Goal: Task Accomplishment & Management: Manage account settings

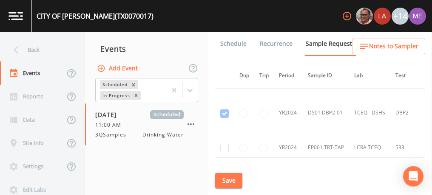
scroll to position [997, 0]
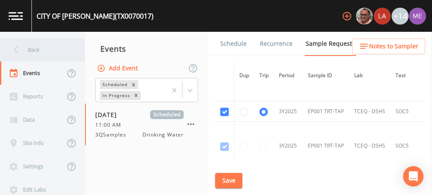
click at [30, 48] on div "Back" at bounding box center [38, 49] width 76 height 23
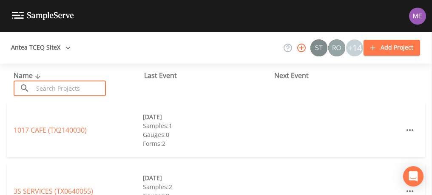
click at [58, 83] on input "text" at bounding box center [69, 89] width 73 height 16
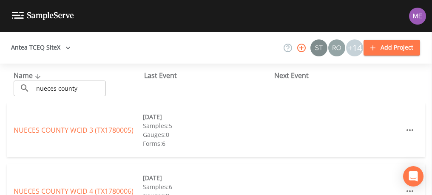
click at [30, 144] on div "NUECES COUNTY WCID 3 (TX1780005) [DATE] Samples: 5 Gauges: 0 Forms: 6" at bounding box center [216, 130] width 418 height 54
click at [99, 90] on input "nueces county" at bounding box center [69, 89] width 73 height 16
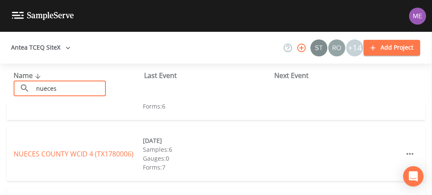
scroll to position [39, 0]
type input "nueces"
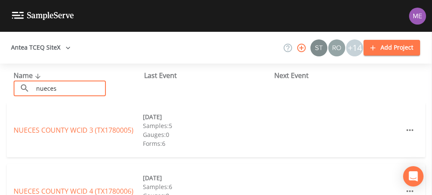
scroll to position [152, 0]
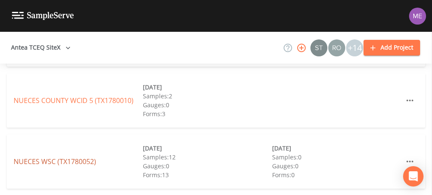
click at [51, 160] on link "NUECES WSC (TX1780052)" at bounding box center [55, 161] width 82 height 9
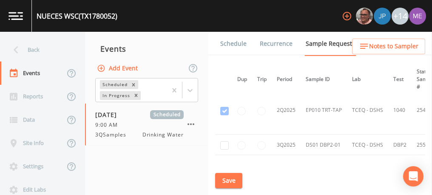
scroll to position [3478, 2]
checkbox input "true"
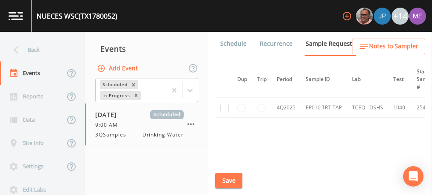
scroll to position [2943, 2]
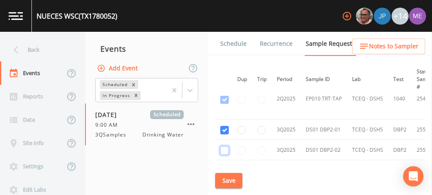
checkbox input "true"
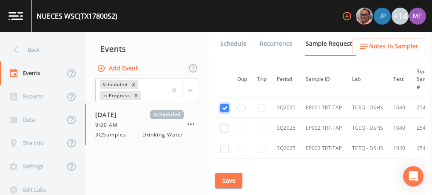
scroll to position [3008, 2]
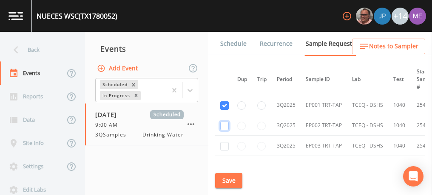
checkbox input "true"
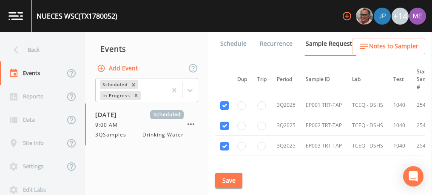
checkbox input "true"
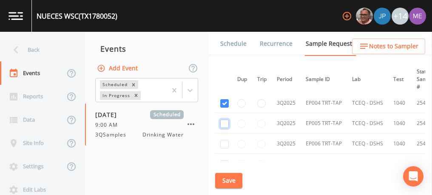
checkbox input "true"
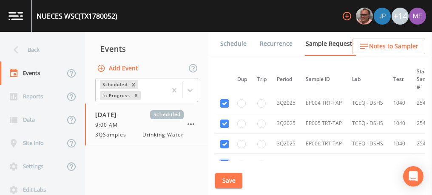
checkbox input "true"
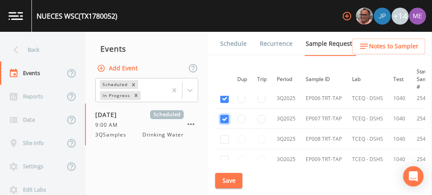
scroll to position [3118, 2]
checkbox input "true"
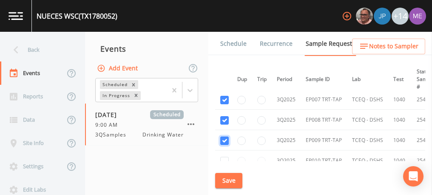
scroll to position [3146, 2]
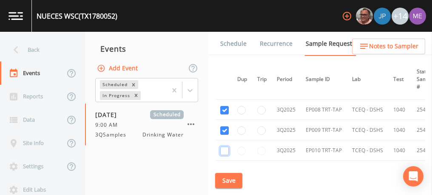
checkbox input "true"
click at [229, 181] on button "Save" at bounding box center [228, 181] width 27 height 16
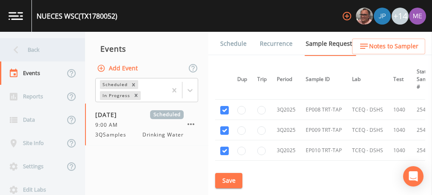
click at [40, 49] on div "Back" at bounding box center [38, 49] width 76 height 23
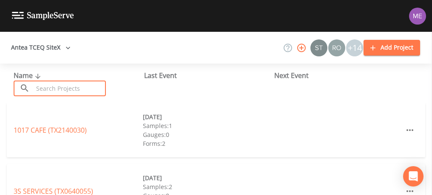
click at [62, 89] on input "text" at bounding box center [69, 89] width 73 height 16
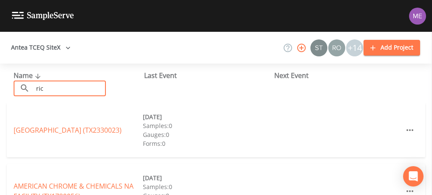
type input "ricardo"
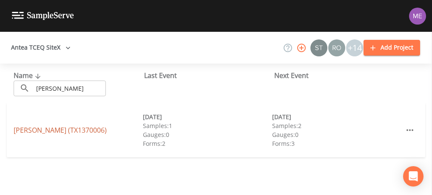
click at [63, 132] on link "RICARDO WSC (TX1370006)" at bounding box center [60, 130] width 93 height 9
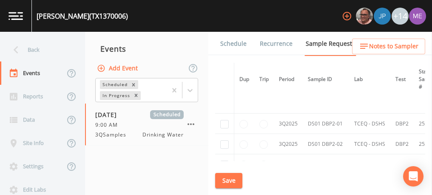
scroll to position [931, 0]
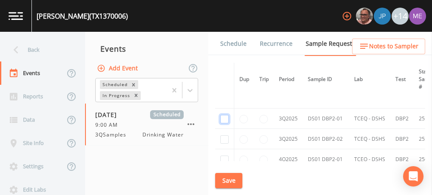
checkbox input "true"
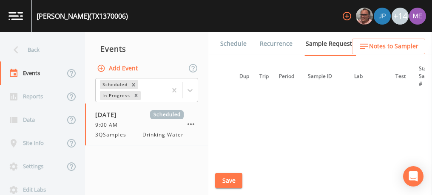
scroll to position [790, 0]
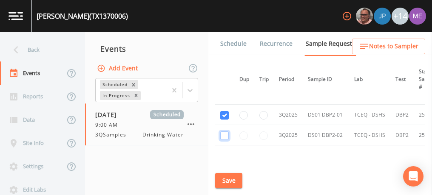
checkbox input "true"
click at [223, 182] on button "Save" at bounding box center [228, 181] width 27 height 16
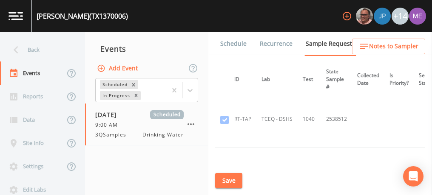
scroll to position [541, 114]
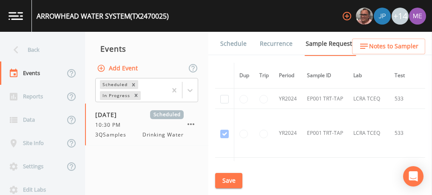
scroll to position [404, 0]
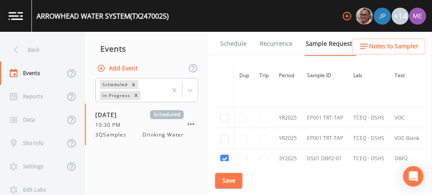
click at [228, 46] on link "Schedule" at bounding box center [233, 44] width 29 height 24
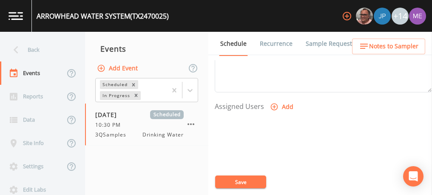
scroll to position [328, 0]
click at [274, 105] on icon "button" at bounding box center [274, 106] width 8 height 8
select select "82fcd260-406f-4720-af66-0de7f1917f1c"
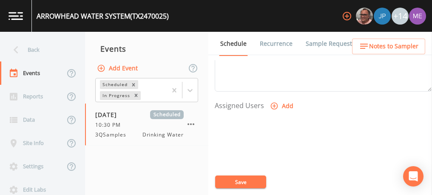
select select
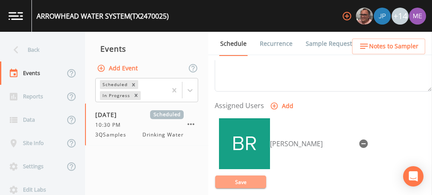
click at [245, 180] on button "Save" at bounding box center [240, 182] width 51 height 13
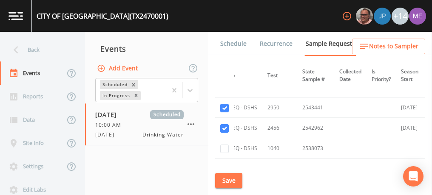
scroll to position [479, 128]
click at [237, 41] on link "Schedule" at bounding box center [233, 44] width 29 height 24
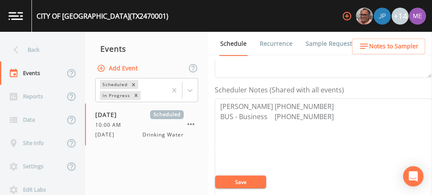
scroll to position [214, 0]
click at [258, 103] on textarea "David Anuay 830-393-3105 BUS - Business 830-391-1847" at bounding box center [322, 152] width 217 height 108
type textarea "Mark Garcia 830-393-3105 BUS - Business 830-391-1847"
click at [321, 42] on link "Sample Requests" at bounding box center [330, 44] width 52 height 24
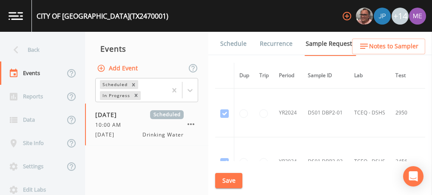
click at [238, 42] on link "Schedule" at bounding box center [233, 44] width 29 height 24
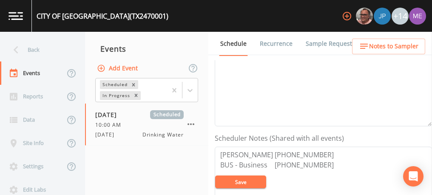
scroll to position [166, 0]
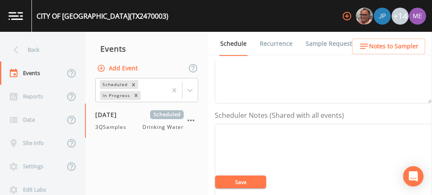
scroll to position [192, 0]
click at [292, 138] on textarea "Event Notes" at bounding box center [322, 174] width 217 height 108
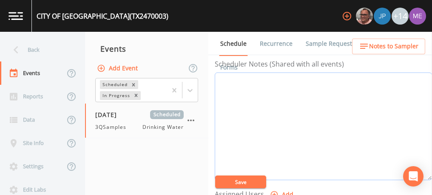
scroll to position [238, 0]
paste textarea "830-391-0954"
type textarea "David Campbell 830-391-0954"
click at [250, 180] on button "Save" at bounding box center [240, 182] width 51 height 13
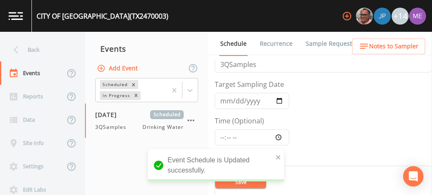
scroll to position [16, 0]
click at [220, 136] on input "Time (Optional)" at bounding box center [251, 139] width 74 height 16
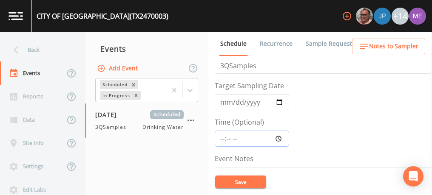
type input "10:30"
click at [235, 183] on button "Save" at bounding box center [240, 182] width 51 height 13
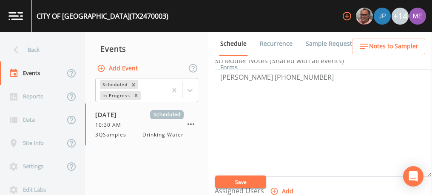
scroll to position [243, 0]
drag, startPoint x: 217, startPoint y: 76, endPoint x: 271, endPoint y: 74, distance: 54.4
click at [271, 74] on textarea "David Campbell 830-391-0954" at bounding box center [322, 123] width 217 height 108
type textarea "Mark Garcia 830-391-0954"
click at [243, 181] on button "Save" at bounding box center [240, 182] width 51 height 13
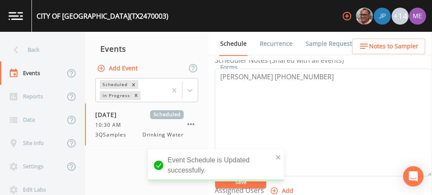
click at [274, 188] on div "Event Schedule is Updated successfully." at bounding box center [216, 169] width 136 height 39
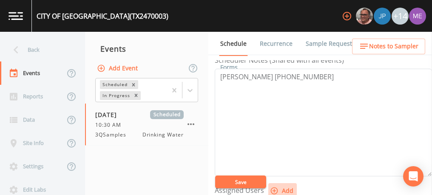
click at [274, 188] on icon "button" at bounding box center [274, 191] width 8 height 8
select select "82fcd260-406f-4720-af66-0de7f1917f1c"
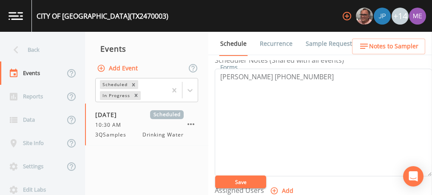
select select
click at [245, 181] on button "Save" at bounding box center [240, 182] width 51 height 13
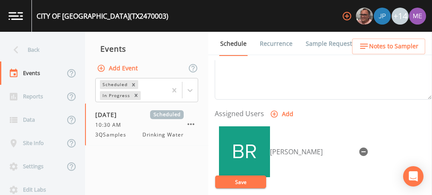
scroll to position [327, 0]
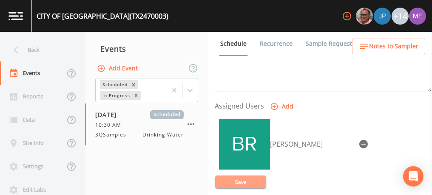
click at [244, 181] on button "Save" at bounding box center [240, 182] width 51 height 13
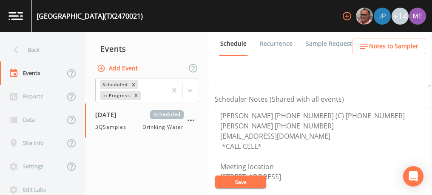
scroll to position [239, 0]
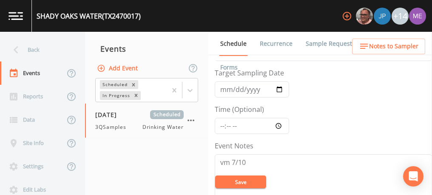
scroll to position [27, 0]
click at [223, 124] on input "Time (Optional)" at bounding box center [251, 128] width 74 height 16
type input "10:30"
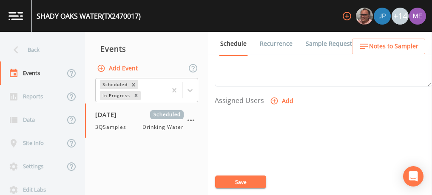
scroll to position [333, 0]
click at [286, 100] on button "Add" at bounding box center [282, 101] width 28 height 16
select select "82fcd260-406f-4720-af66-0de7f1917f1c"
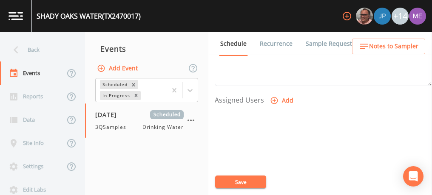
select select
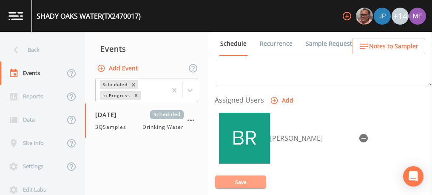
click at [237, 180] on button "Save" at bounding box center [240, 182] width 51 height 13
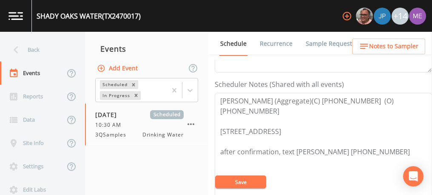
scroll to position [218, 0]
click at [408, 42] on span "Notes to Sampler" at bounding box center [393, 46] width 49 height 11
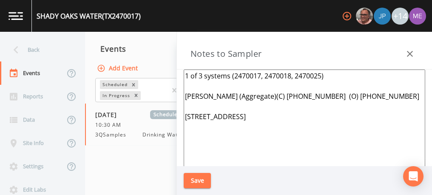
click at [330, 76] on textarea "1 of 3 systems (2470017, 2470018, 2470025) Heather Nahila (Aggregate)(C) 717-57…" at bounding box center [303, 173] width 241 height 206
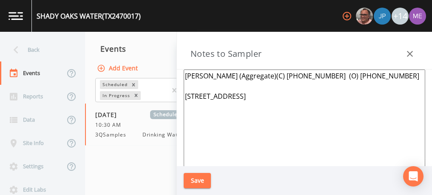
click at [330, 76] on textarea "Heather Nahila (Aggregate)(C) 717-572-4431 (O) 888-562-4413 216 Broken Arrow, F…" at bounding box center [303, 173] width 241 height 206
type textarea "Heather Nahila (Aggregate)(C) 717-572-4431 (O) 888-562-4413 216 Broken Arrow, F…"
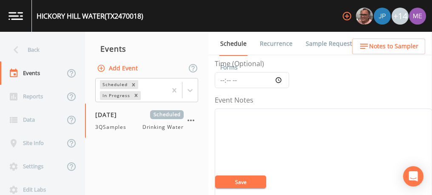
scroll to position [57, 0]
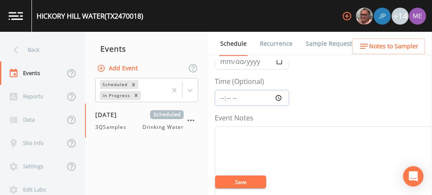
click at [222, 98] on input "Time (Optional)" at bounding box center [251, 98] width 74 height 16
type input "10:30"
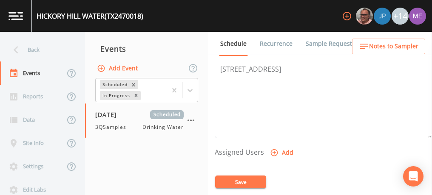
scroll to position [282, 0]
click at [270, 150] on icon "button" at bounding box center [274, 152] width 8 height 8
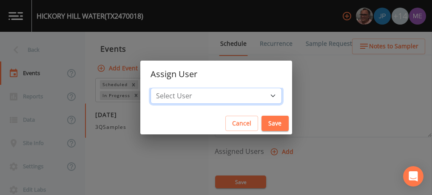
click at [258, 98] on select "Select User [PERSON_NAME] [PERSON_NAME] [PERSON_NAME] [PERSON_NAME] [PERSON_NAM…" at bounding box center [215, 96] width 131 height 16
select select "82fcd260-406f-4720-af66-0de7f1917f1c"
click at [163, 88] on select "Select User [PERSON_NAME] [PERSON_NAME] [PERSON_NAME] [PERSON_NAME] [PERSON_NAM…" at bounding box center [215, 96] width 131 height 16
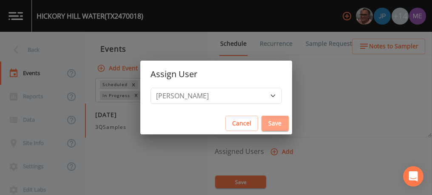
click at [261, 123] on button "Save" at bounding box center [274, 124] width 27 height 16
select select
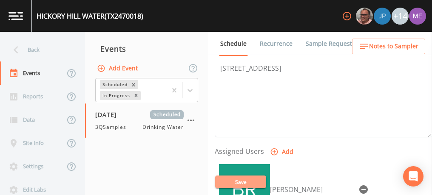
click at [248, 181] on button "Save" at bounding box center [240, 182] width 51 height 13
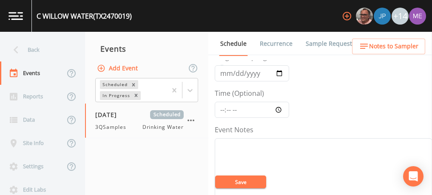
scroll to position [43, 0]
click at [220, 110] on input "Time (Optional)" at bounding box center [251, 112] width 74 height 16
type input "10:30"
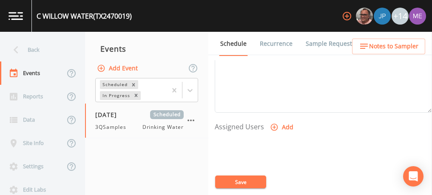
scroll to position [308, 0]
click at [272, 123] on icon "button" at bounding box center [274, 126] width 8 height 8
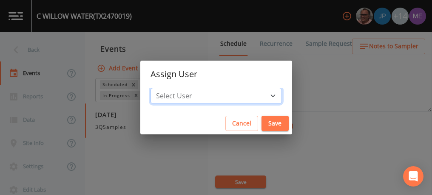
click at [261, 96] on select "Select User [PERSON_NAME] [PERSON_NAME] [PERSON_NAME] [PERSON_NAME] [PERSON_NAM…" at bounding box center [215, 96] width 131 height 16
select select "82fcd260-406f-4720-af66-0de7f1917f1c"
click at [163, 88] on select "Select User [PERSON_NAME] [PERSON_NAME] [PERSON_NAME] [PERSON_NAME] [PERSON_NAM…" at bounding box center [215, 96] width 131 height 16
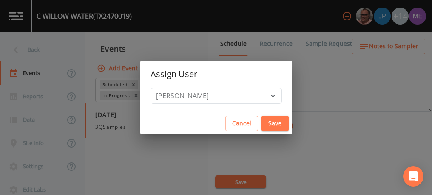
click at [261, 123] on button "Save" at bounding box center [274, 124] width 27 height 16
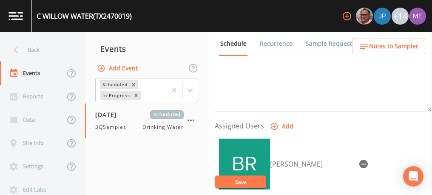
select select
click at [251, 181] on button "Save" at bounding box center [240, 182] width 51 height 13
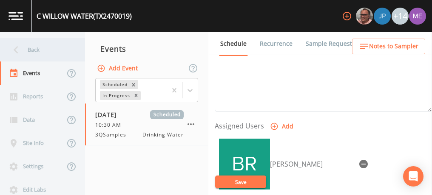
click at [40, 51] on div "Back" at bounding box center [38, 49] width 76 height 23
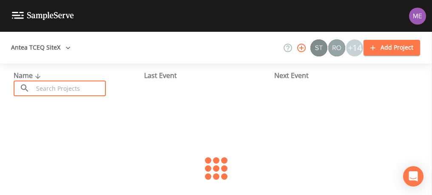
click at [53, 92] on input "text" at bounding box center [69, 89] width 73 height 16
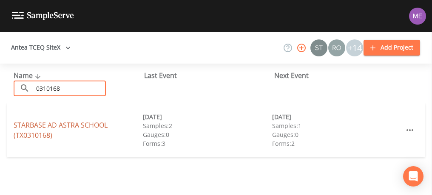
type input "0310168"
click at [33, 127] on link "STARBASE AD [GEOGRAPHIC_DATA] (TX0310168)" at bounding box center [61, 131] width 94 height 20
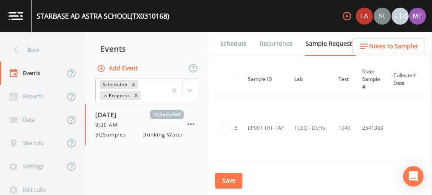
scroll to position [354, 60]
click at [227, 44] on link "Schedule" at bounding box center [233, 44] width 29 height 24
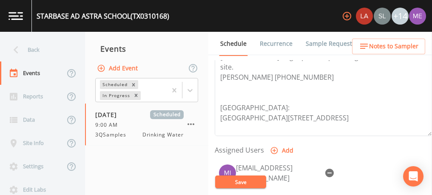
scroll to position [31, 0]
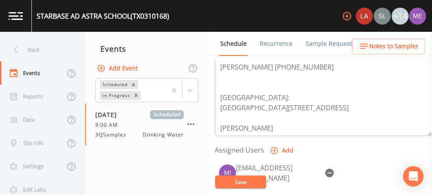
click at [259, 118] on textarea "1 of 8 systems When [PERSON_NAME] arrives, he should call [PHONE_NUMBER] to get…" at bounding box center [322, 82] width 217 height 108
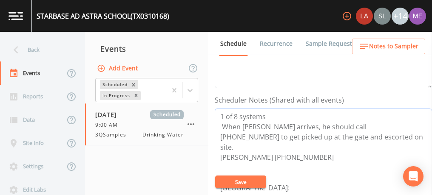
scroll to position [203, 0]
click at [270, 113] on textarea "1 of 8 systems When [PERSON_NAME] arrives, he should call [PHONE_NUMBER] to get…" at bounding box center [322, 163] width 217 height 108
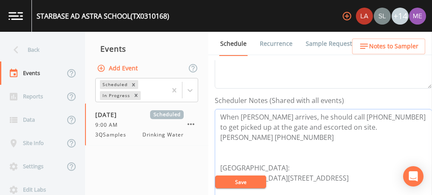
type textarea "When [PERSON_NAME] arrives, he should call [PHONE_NUMBER] to get picked up at t…"
click at [241, 181] on button "Save" at bounding box center [240, 182] width 51 height 13
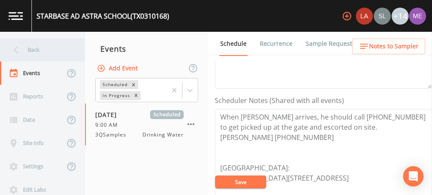
click at [33, 51] on div "Back" at bounding box center [38, 49] width 76 height 23
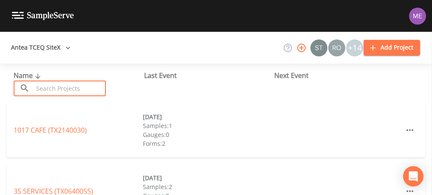
click at [55, 88] on input "text" at bounding box center [69, 89] width 73 height 16
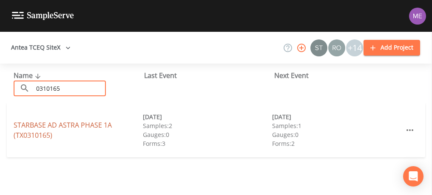
type input "0310165"
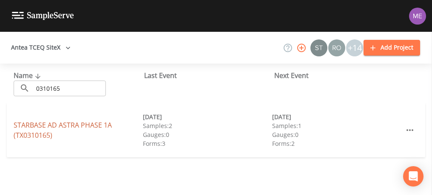
click at [29, 126] on link "STARBASE AD ASTRA PHASE 1A (TX0310165)" at bounding box center [63, 131] width 98 height 20
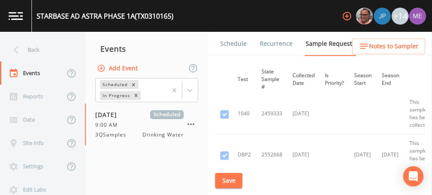
scroll to position [209, 0]
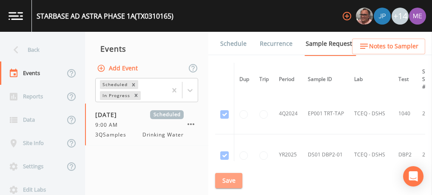
click at [221, 184] on button "Save" at bounding box center [228, 181] width 27 height 16
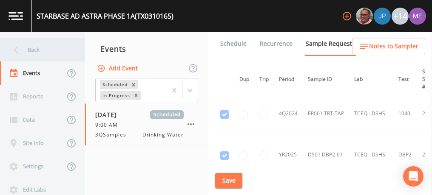
click at [32, 48] on div "Back" at bounding box center [38, 49] width 76 height 23
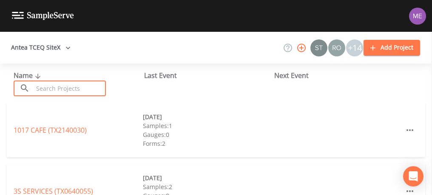
click at [58, 87] on input "text" at bounding box center [69, 89] width 73 height 16
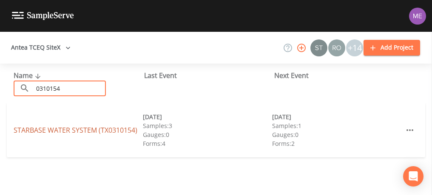
type input "0310154"
click at [33, 126] on link "STARBASE WATER SYSTEM (TX0310154)" at bounding box center [76, 130] width 124 height 9
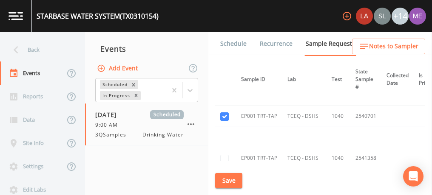
scroll to position [362, 67]
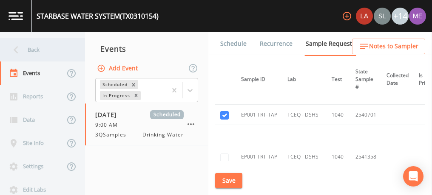
click at [37, 49] on div "Back" at bounding box center [38, 49] width 76 height 23
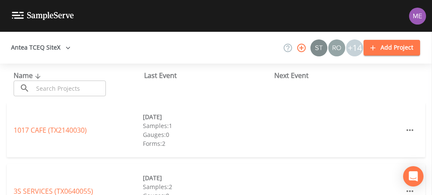
click at [53, 93] on input "text" at bounding box center [69, 89] width 73 height 16
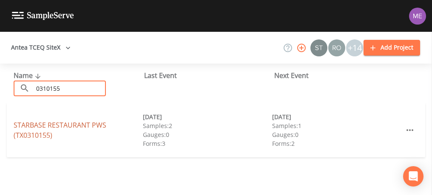
type input "0310155"
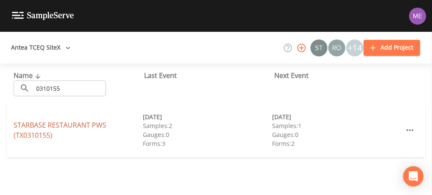
click at [40, 127] on link "STARBASE RESTAURANT PWS (TX0310155)" at bounding box center [60, 131] width 93 height 20
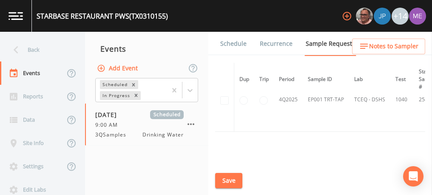
scroll to position [379, 0]
click at [237, 43] on link "Schedule" at bounding box center [233, 44] width 29 height 24
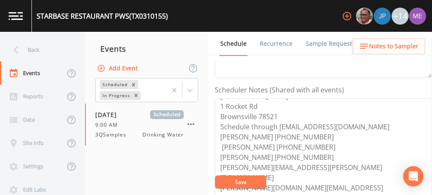
scroll to position [41, 0]
drag, startPoint x: 220, startPoint y: 133, endPoint x: 316, endPoint y: 175, distance: 104.8
click at [316, 175] on textarea "[PERSON_NAME] [PHONE_NUMBER] Meeting Point: [GEOGRAPHIC_DATA] B2 1 Rocket Rd Br…" at bounding box center [322, 153] width 217 height 108
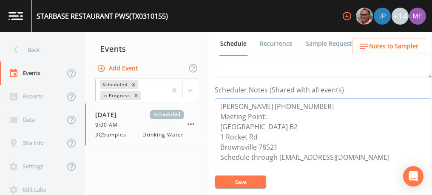
scroll to position [0, 0]
type textarea "[PERSON_NAME] [PHONE_NUMBER] Meeting Point: [GEOGRAPHIC_DATA] B2 1 Rocket Rd Br…"
click at [255, 183] on button "Save" at bounding box center [240, 182] width 51 height 13
